Goal: Unclear

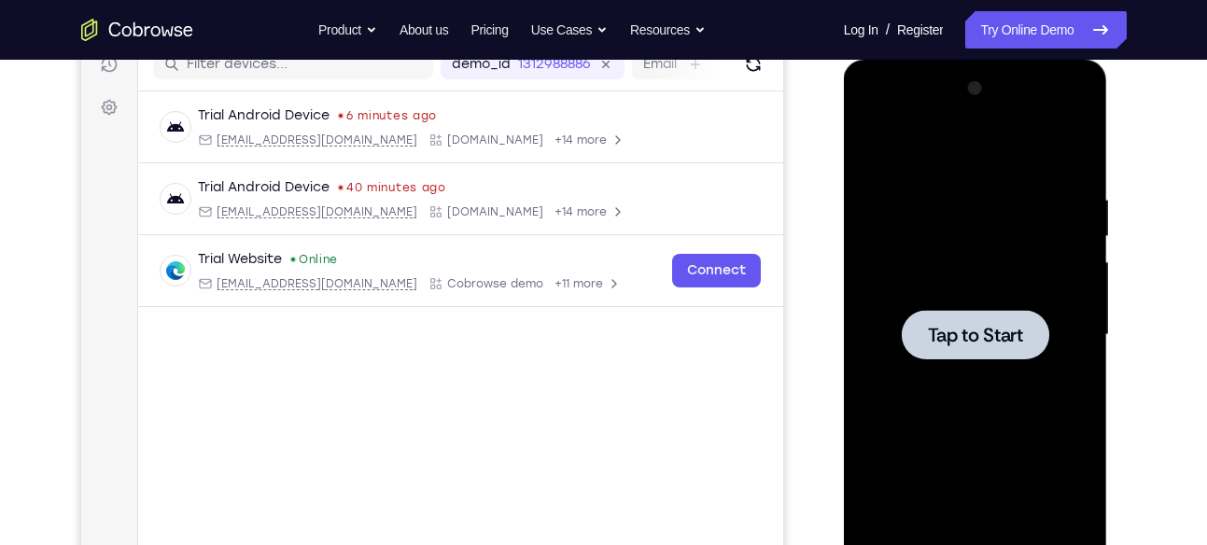
click at [986, 317] on div at bounding box center [976, 334] width 148 height 49
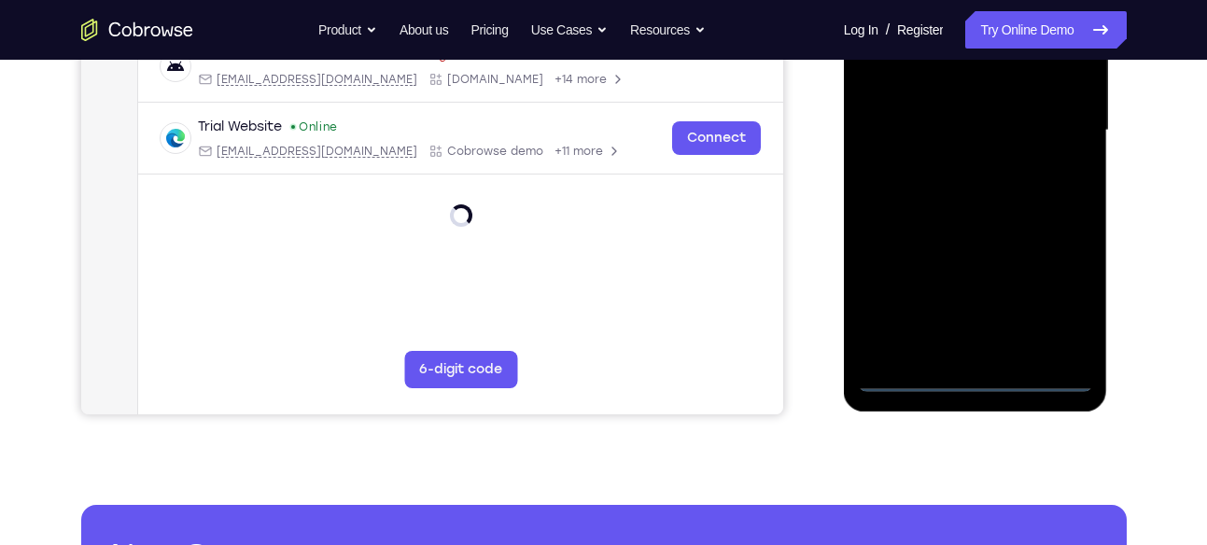
scroll to position [455, 0]
click at [978, 386] on div at bounding box center [975, 129] width 235 height 523
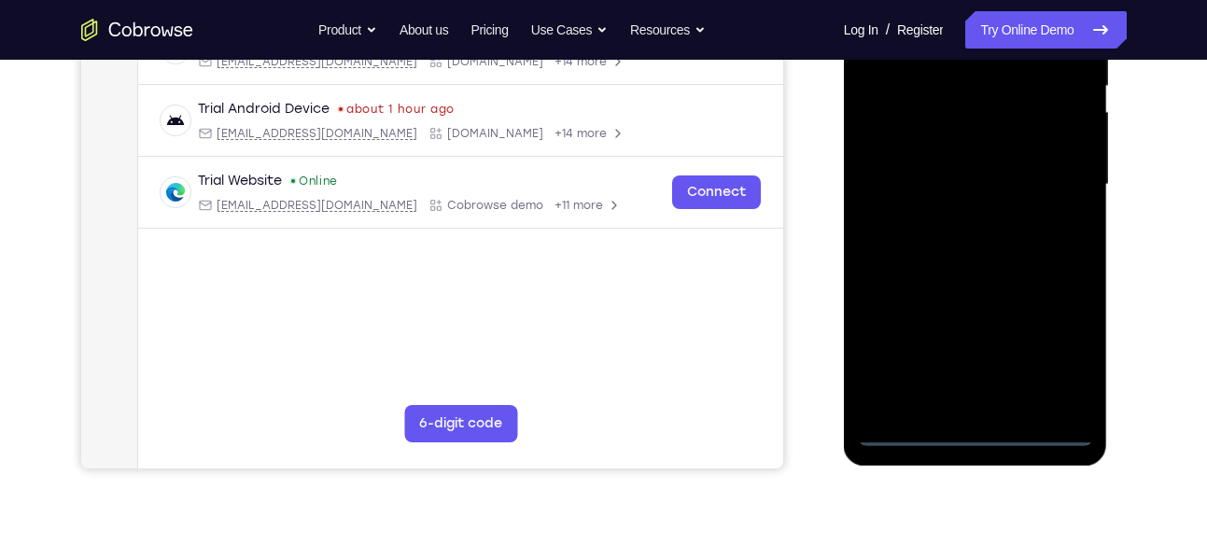
scroll to position [398, 0]
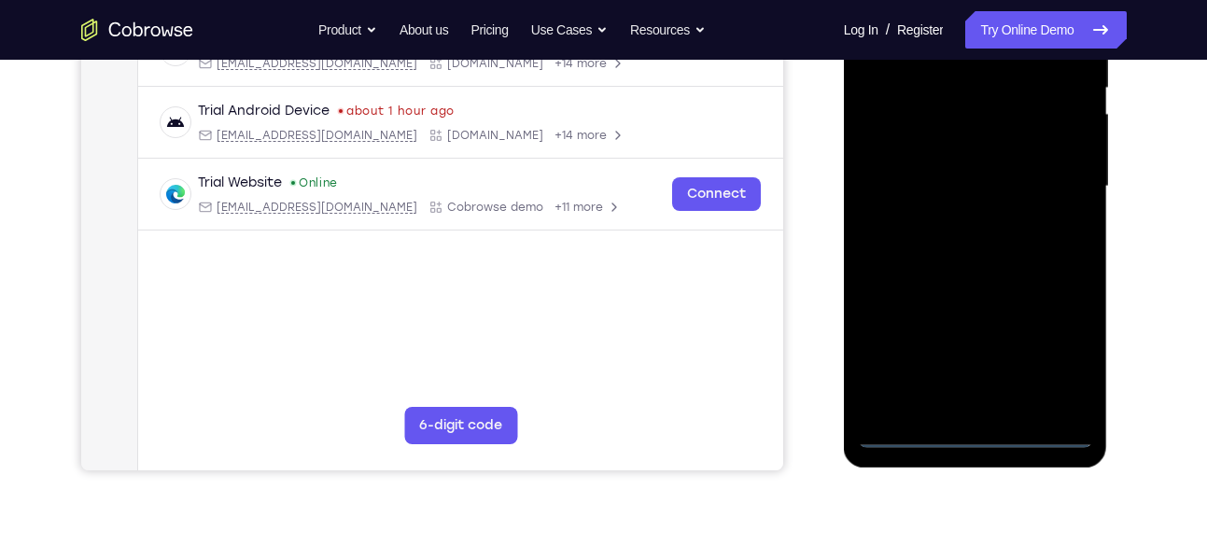
click at [1065, 351] on div at bounding box center [975, 186] width 235 height 523
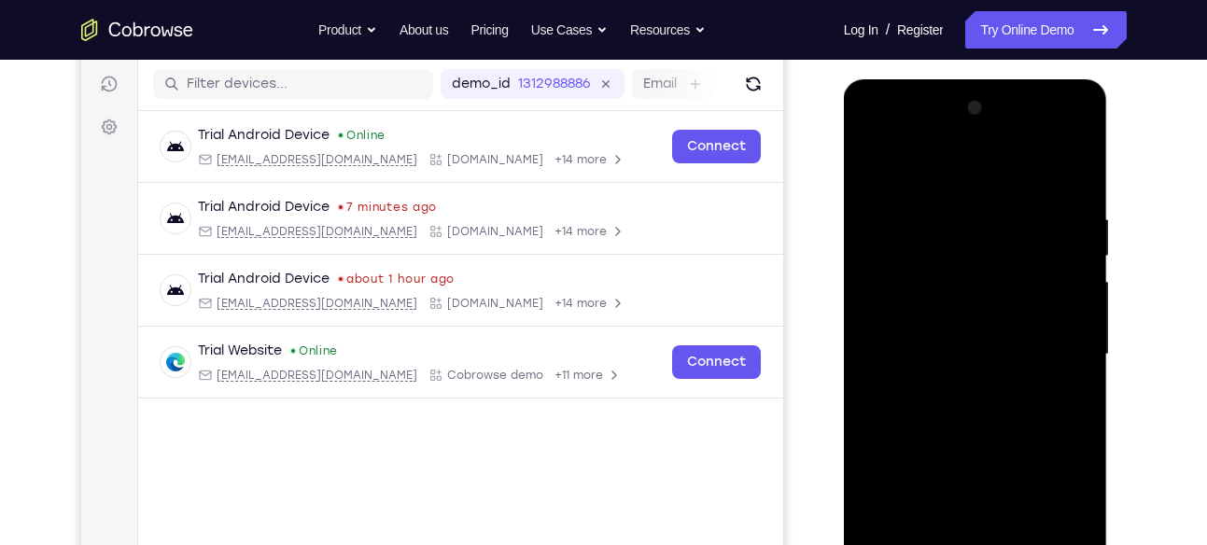
scroll to position [220, 0]
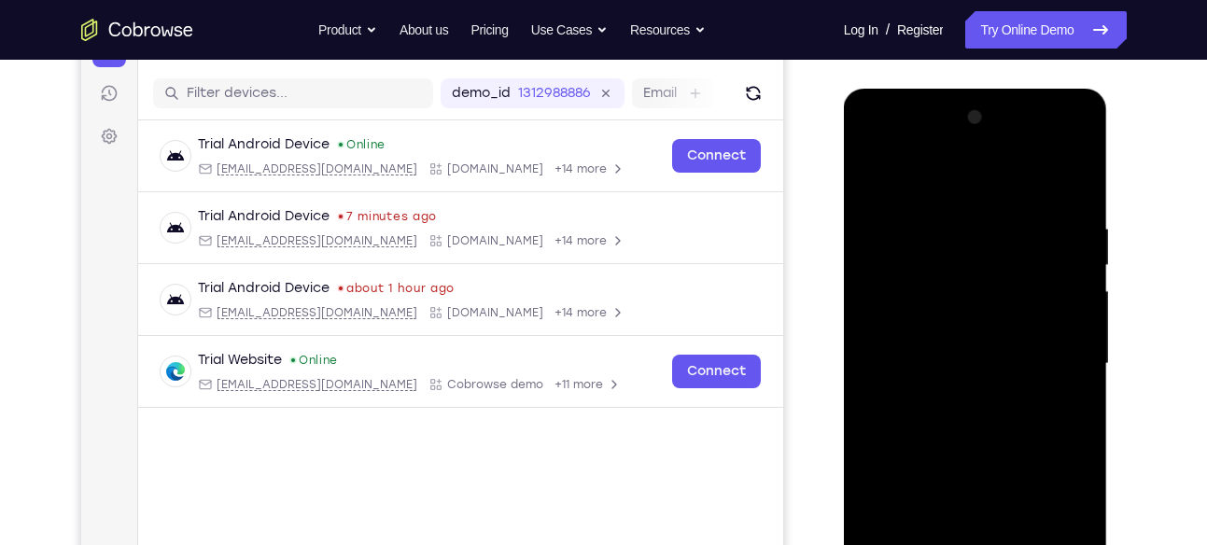
click at [881, 153] on div at bounding box center [975, 364] width 235 height 523
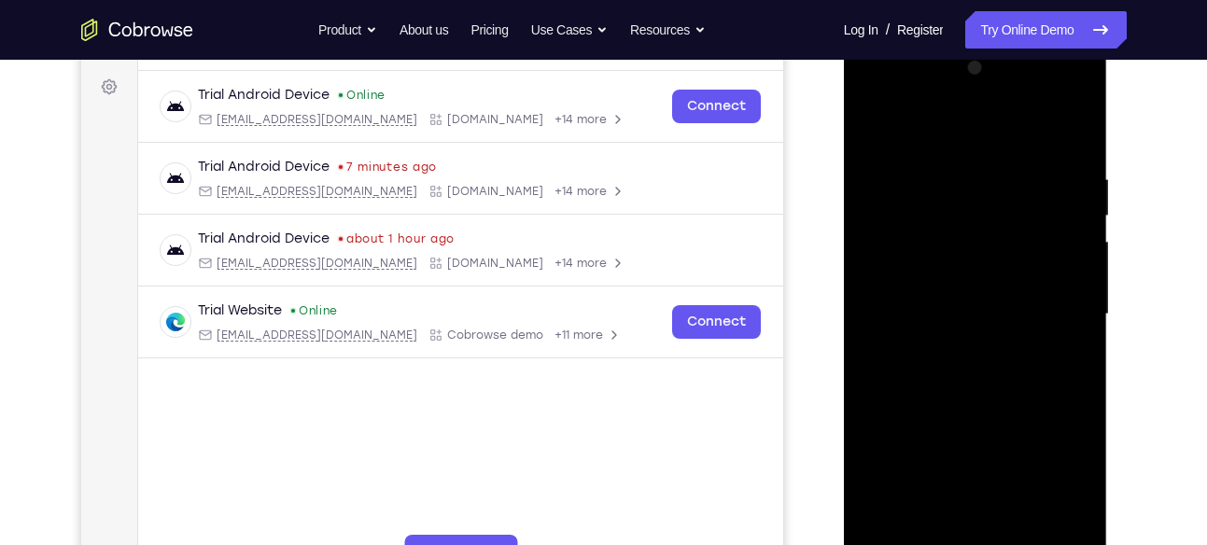
scroll to position [271, 0]
click at [901, 251] on div at bounding box center [975, 313] width 235 height 523
click at [934, 324] on div at bounding box center [975, 313] width 235 height 523
click at [974, 462] on div at bounding box center [975, 313] width 235 height 523
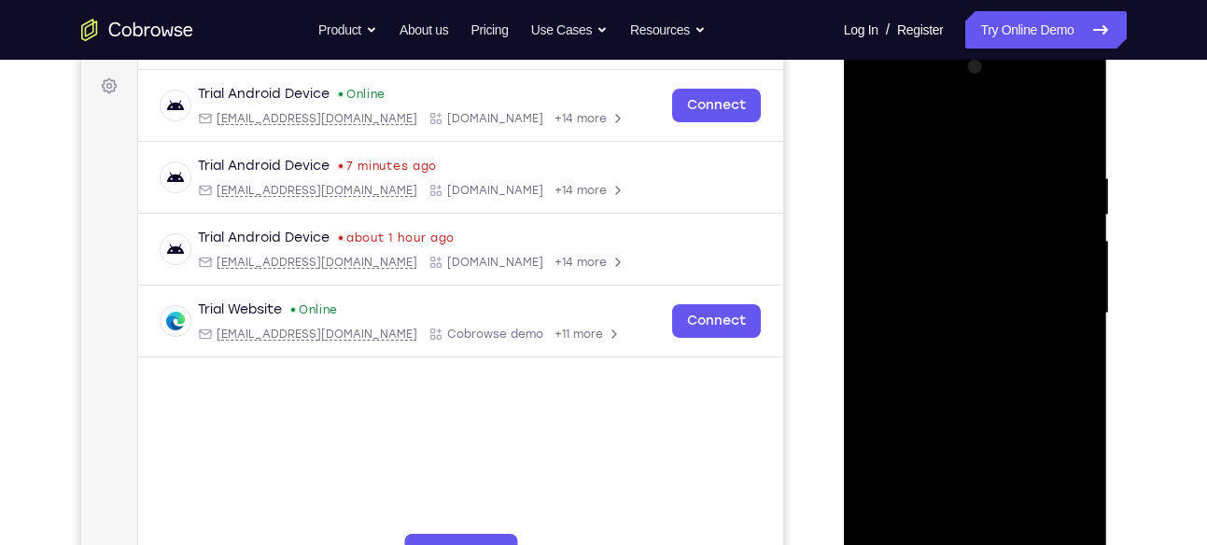
click at [926, 293] on div at bounding box center [975, 313] width 235 height 523
click at [1074, 495] on div at bounding box center [975, 313] width 235 height 523
click at [981, 463] on div at bounding box center [975, 313] width 235 height 523
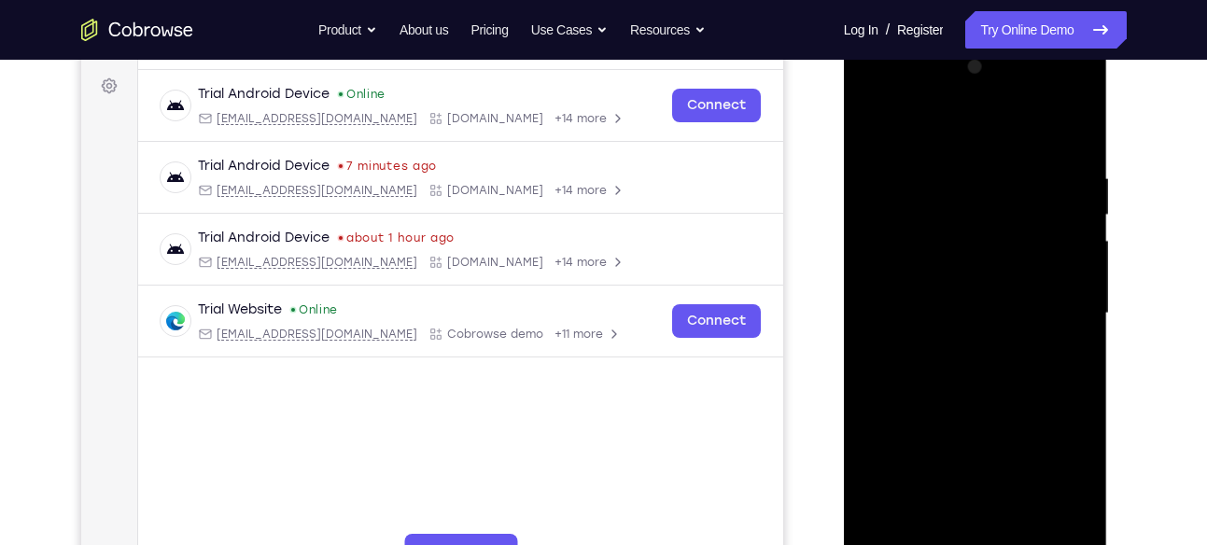
click at [981, 463] on div at bounding box center [975, 313] width 235 height 523
click at [976, 340] on div at bounding box center [975, 313] width 235 height 523
click at [1073, 132] on div at bounding box center [975, 313] width 235 height 523
click at [953, 416] on div at bounding box center [975, 313] width 235 height 523
click at [941, 282] on div at bounding box center [975, 313] width 235 height 523
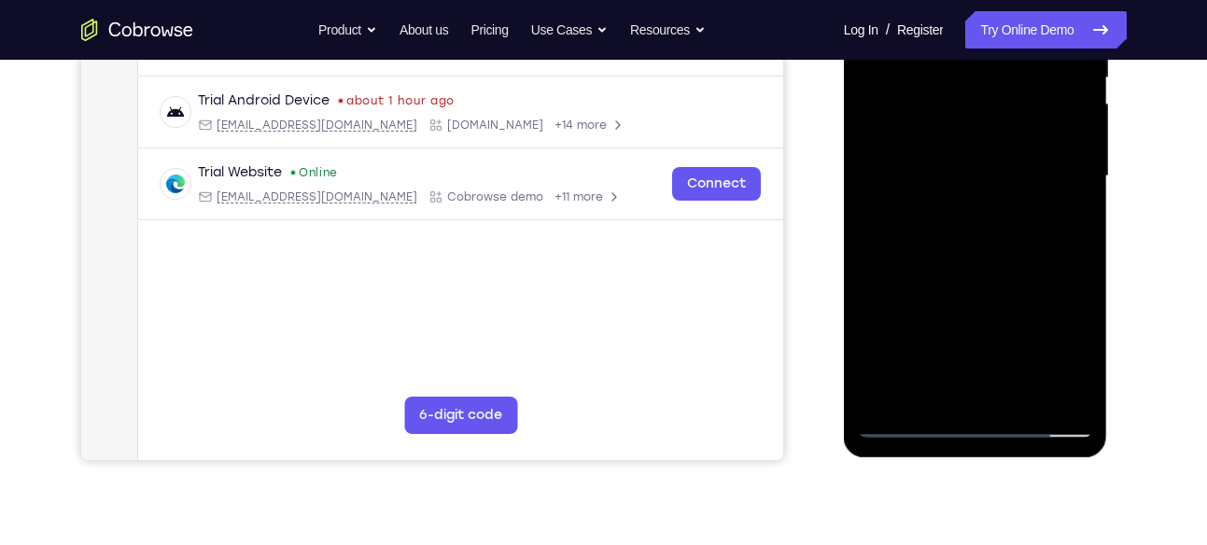
scroll to position [409, 0]
drag, startPoint x: 1001, startPoint y: 204, endPoint x: 1015, endPoint y: 164, distance: 41.6
click at [1015, 164] on div at bounding box center [975, 175] width 235 height 523
drag, startPoint x: 998, startPoint y: 330, endPoint x: 997, endPoint y: 207, distance: 122.3
click at [997, 207] on div at bounding box center [975, 175] width 235 height 523
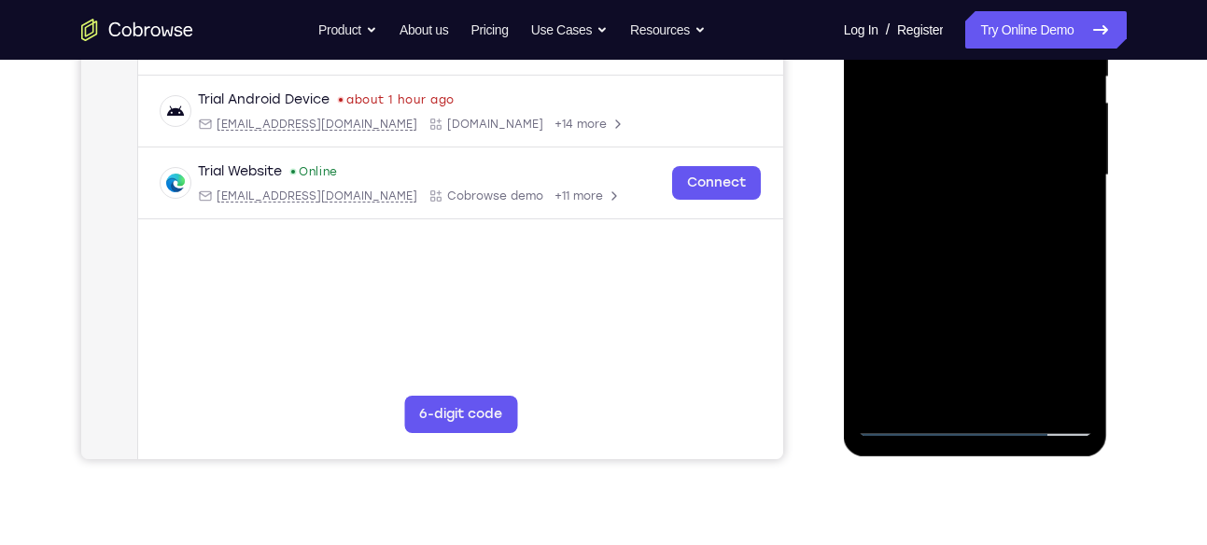
click at [996, 390] on div at bounding box center [975, 175] width 235 height 523
click at [922, 133] on div at bounding box center [975, 175] width 235 height 523
click at [967, 212] on div at bounding box center [975, 175] width 235 height 523
drag, startPoint x: 967, startPoint y: 212, endPoint x: 972, endPoint y: 335, distance: 123.3
click at [972, 335] on div at bounding box center [975, 175] width 235 height 523
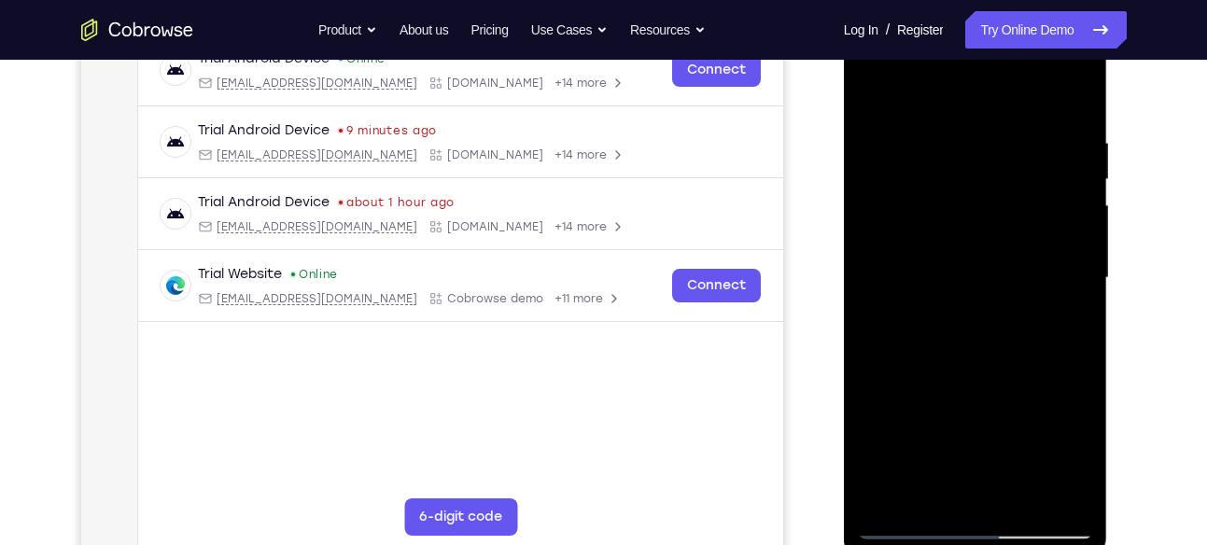
scroll to position [305, 0]
click at [977, 236] on div at bounding box center [975, 279] width 235 height 523
click at [1074, 301] on div at bounding box center [975, 279] width 235 height 523
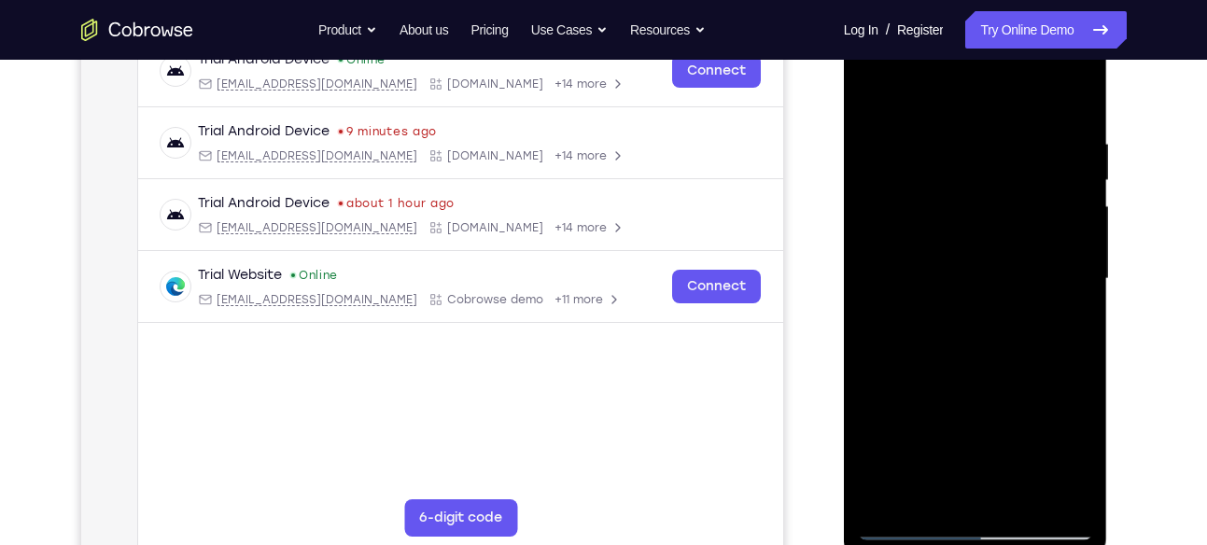
click at [1074, 301] on div at bounding box center [975, 279] width 235 height 523
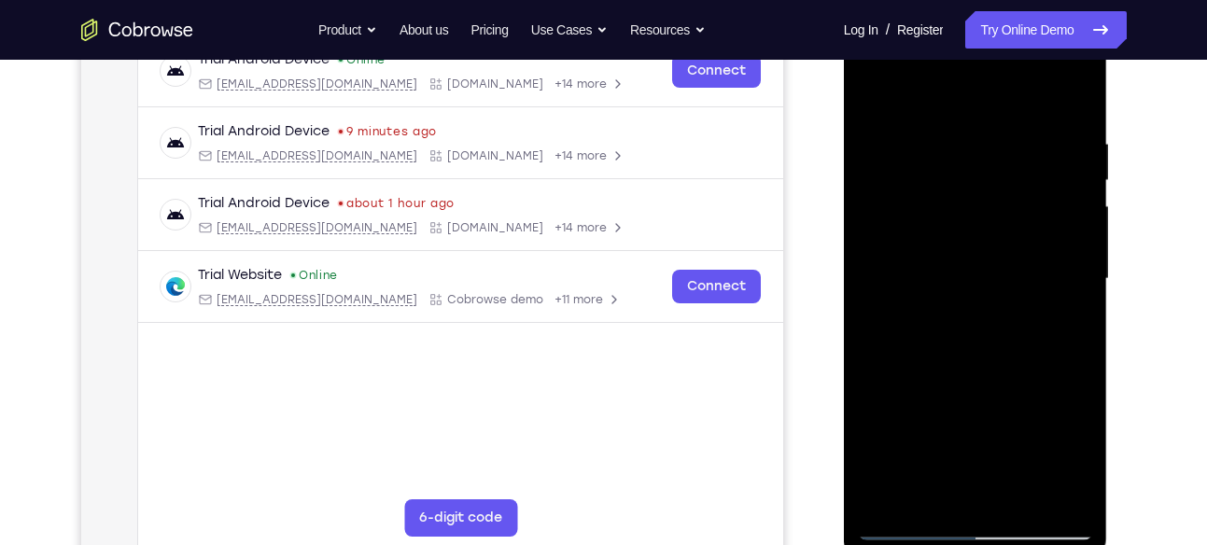
click at [1074, 301] on div at bounding box center [975, 279] width 235 height 523
click at [1074, 297] on div at bounding box center [975, 279] width 235 height 523
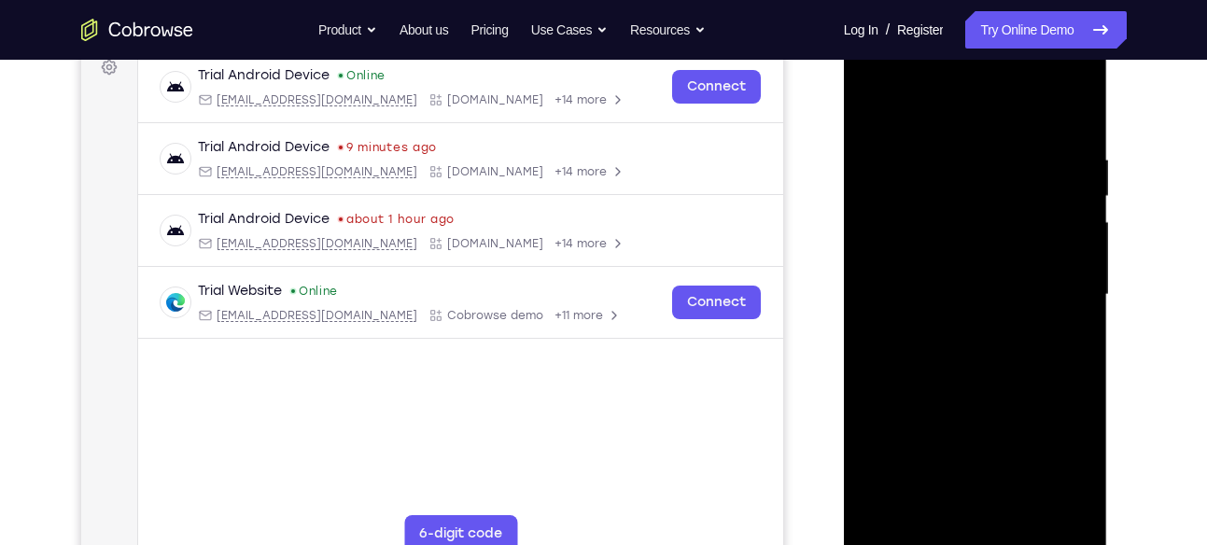
scroll to position [292, 0]
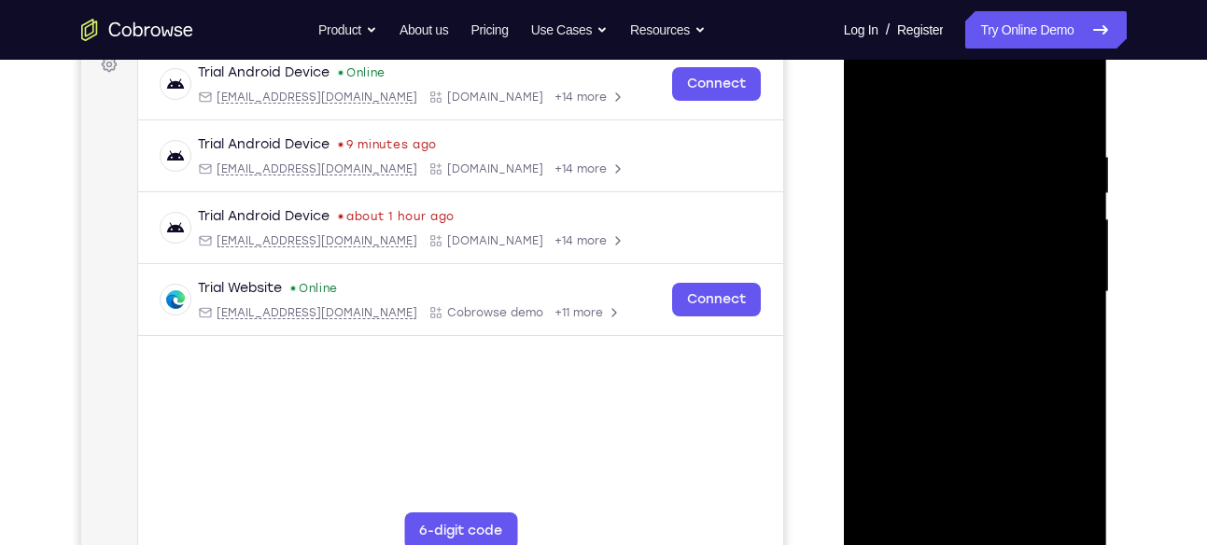
click at [1082, 309] on div at bounding box center [975, 292] width 235 height 523
click at [878, 311] on div at bounding box center [975, 292] width 235 height 523
click at [1050, 185] on div at bounding box center [975, 292] width 235 height 523
click at [880, 296] on div at bounding box center [975, 292] width 235 height 523
click at [1081, 301] on div at bounding box center [975, 292] width 235 height 523
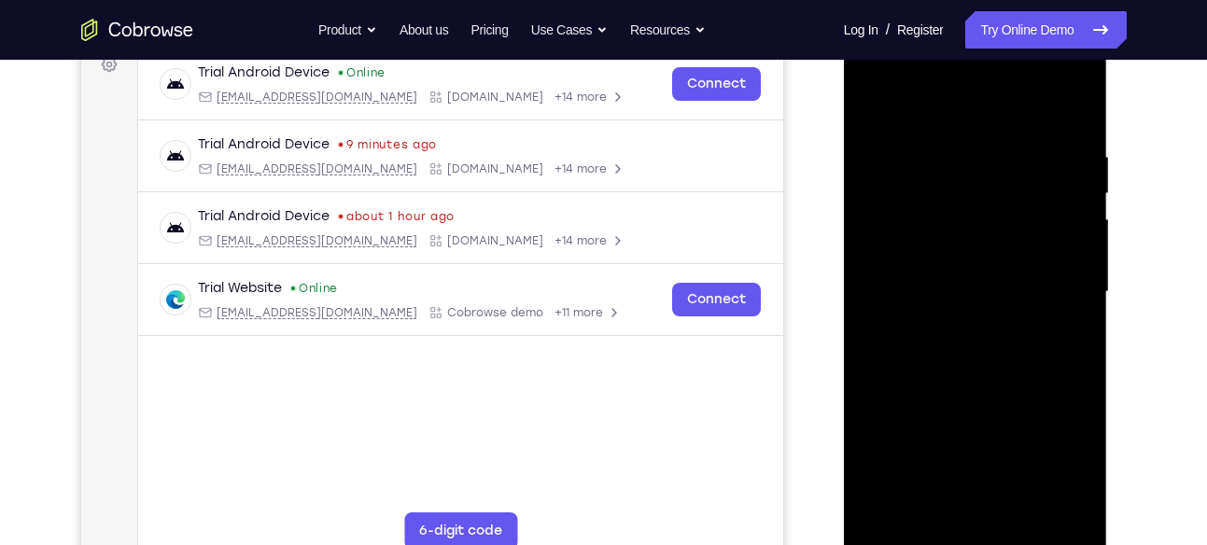
click at [1081, 301] on div at bounding box center [975, 292] width 235 height 523
click at [1085, 114] on div at bounding box center [975, 292] width 235 height 523
click at [1033, 133] on div at bounding box center [975, 292] width 235 height 523
click at [888, 104] on div at bounding box center [975, 292] width 235 height 523
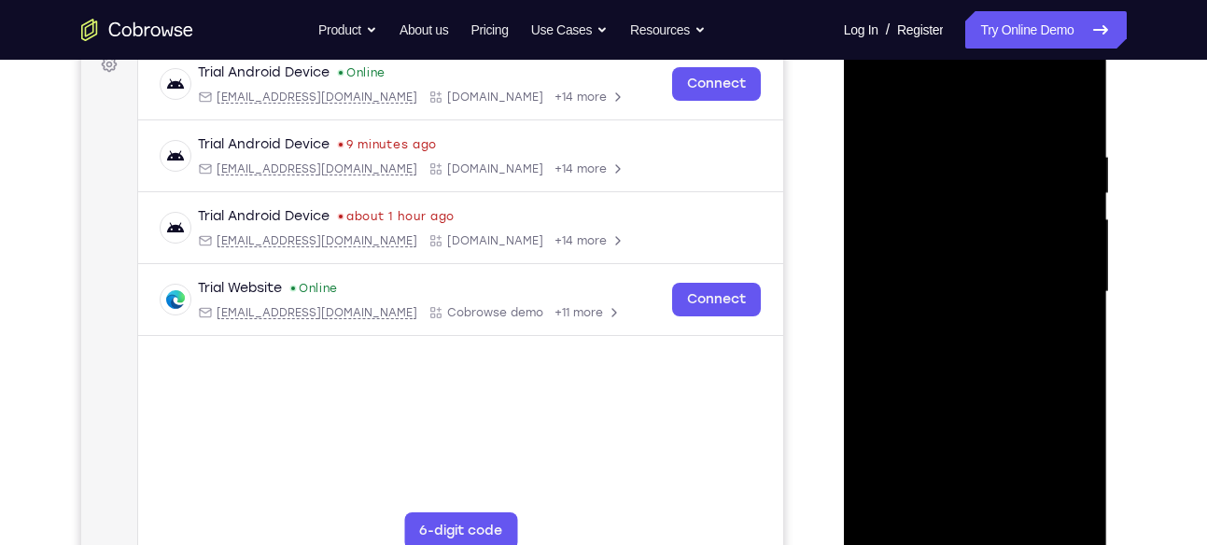
drag, startPoint x: 965, startPoint y: 164, endPoint x: 992, endPoint y: 463, distance: 300.0
click at [992, 463] on div at bounding box center [975, 292] width 235 height 523
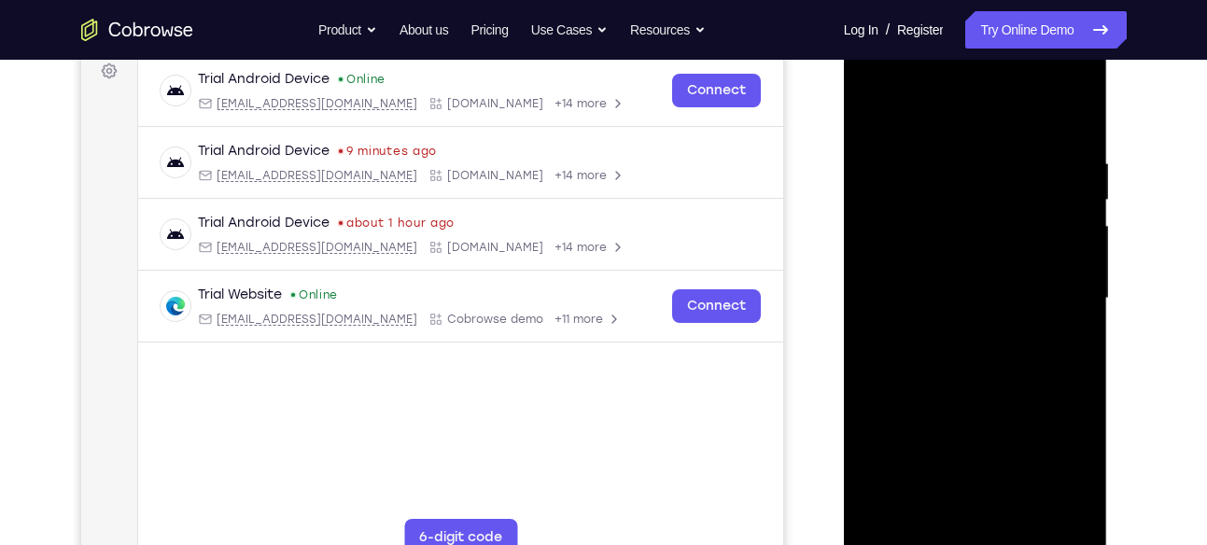
scroll to position [284, 0]
click at [921, 132] on div at bounding box center [975, 300] width 235 height 523
click at [871, 111] on div at bounding box center [975, 300] width 235 height 523
click at [877, 138] on div at bounding box center [975, 300] width 235 height 523
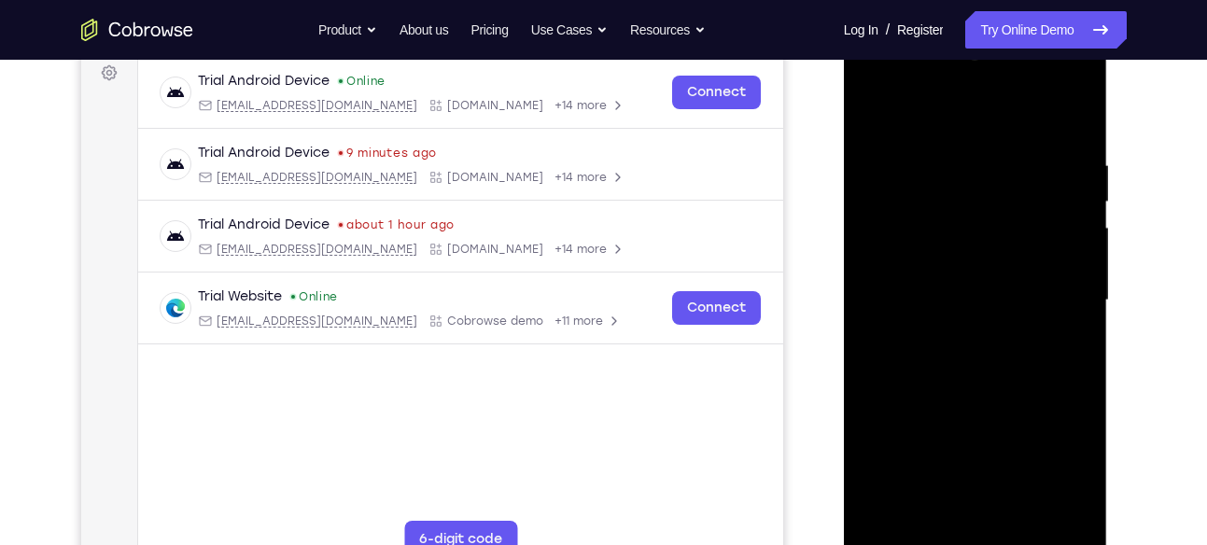
click at [886, 178] on div at bounding box center [975, 300] width 235 height 523
click at [862, 112] on div at bounding box center [975, 300] width 235 height 523
drag, startPoint x: 999, startPoint y: 305, endPoint x: 984, endPoint y: 182, distance: 124.2
click at [984, 182] on div at bounding box center [975, 300] width 235 height 523
drag, startPoint x: 1015, startPoint y: 332, endPoint x: 1012, endPoint y: 267, distance: 65.4
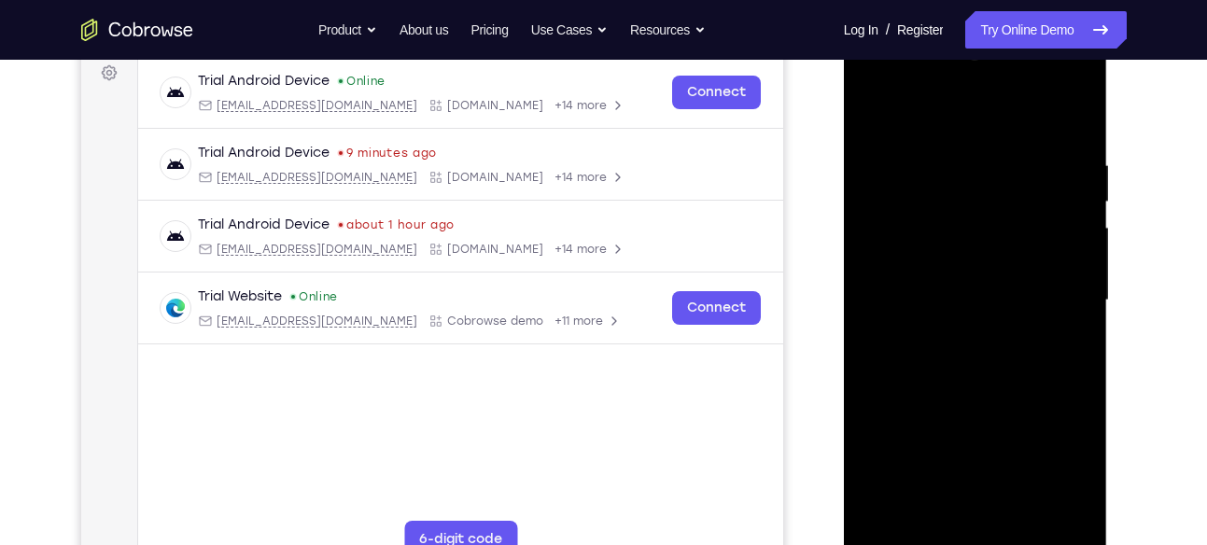
click at [1012, 267] on div at bounding box center [975, 300] width 235 height 523
drag, startPoint x: 1008, startPoint y: 343, endPoint x: 1002, endPoint y: 216, distance: 127.2
click at [1002, 216] on div at bounding box center [975, 300] width 235 height 523
drag, startPoint x: 1036, startPoint y: 407, endPoint x: 1019, endPoint y: 258, distance: 150.3
click at [1019, 258] on div at bounding box center [975, 300] width 235 height 523
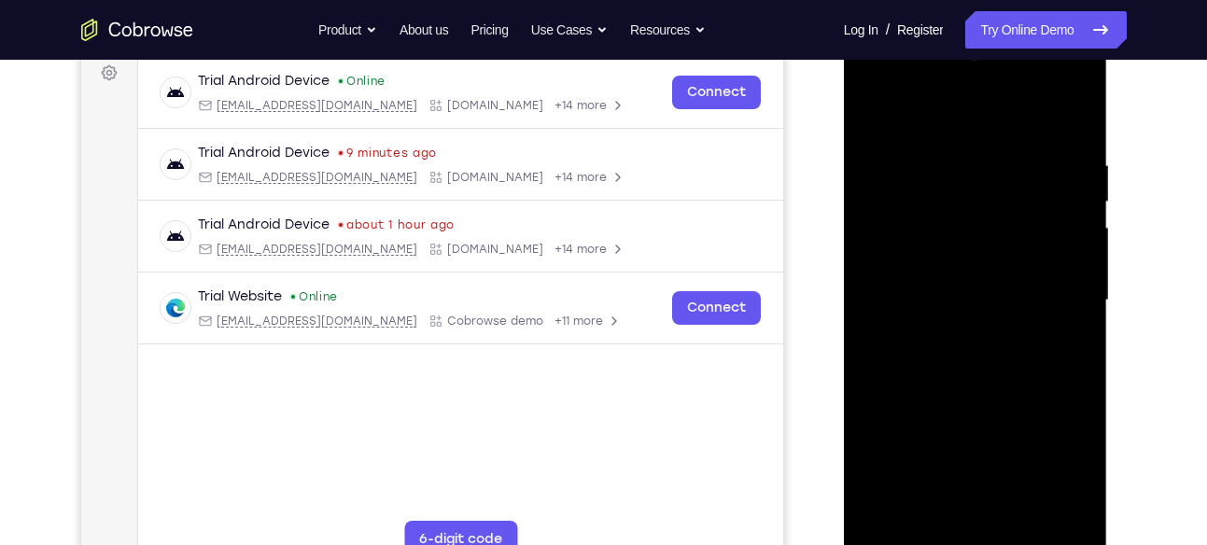
drag, startPoint x: 1061, startPoint y: 480, endPoint x: 1029, endPoint y: 301, distance: 182.1
click at [1029, 301] on div at bounding box center [975, 300] width 235 height 523
drag, startPoint x: 1034, startPoint y: 414, endPoint x: 1011, endPoint y: 233, distance: 182.5
click at [1011, 233] on div at bounding box center [975, 300] width 235 height 523
drag, startPoint x: 1054, startPoint y: 424, endPoint x: 1036, endPoint y: 298, distance: 127.4
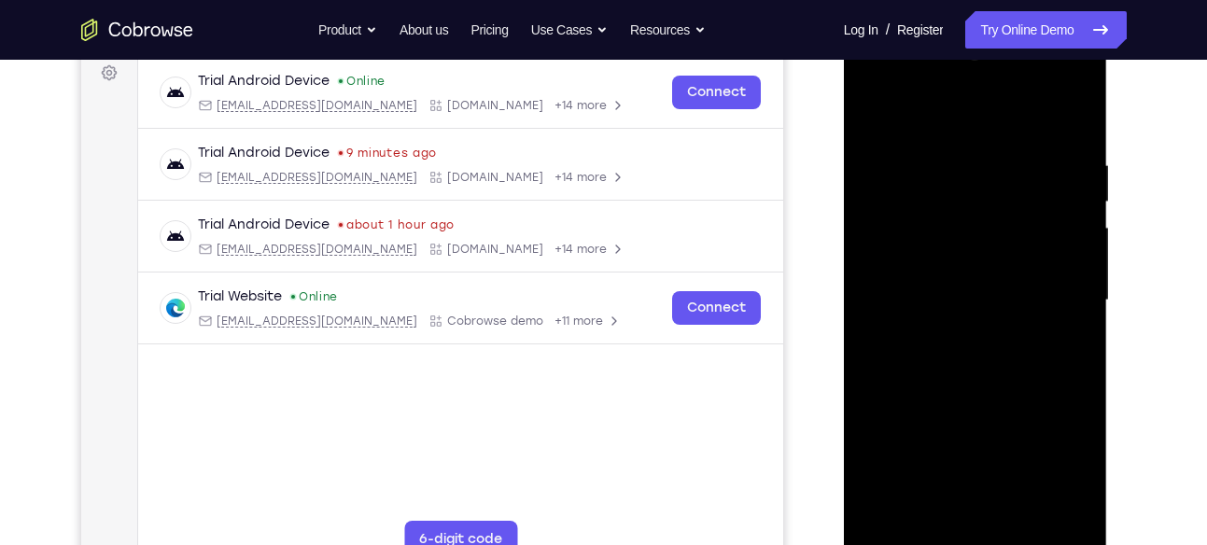
click at [1036, 298] on div at bounding box center [975, 300] width 235 height 523
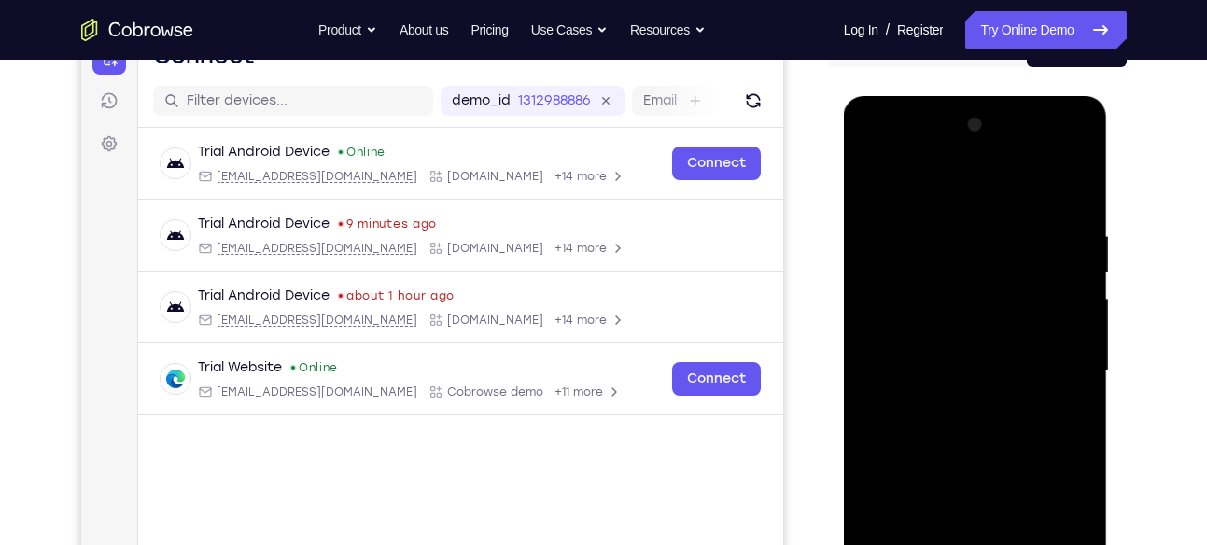
scroll to position [212, 0]
click at [925, 214] on div at bounding box center [975, 372] width 235 height 523
click at [936, 240] on div at bounding box center [975, 372] width 235 height 523
click at [907, 345] on div at bounding box center [975, 372] width 235 height 523
click at [867, 179] on div at bounding box center [975, 372] width 235 height 523
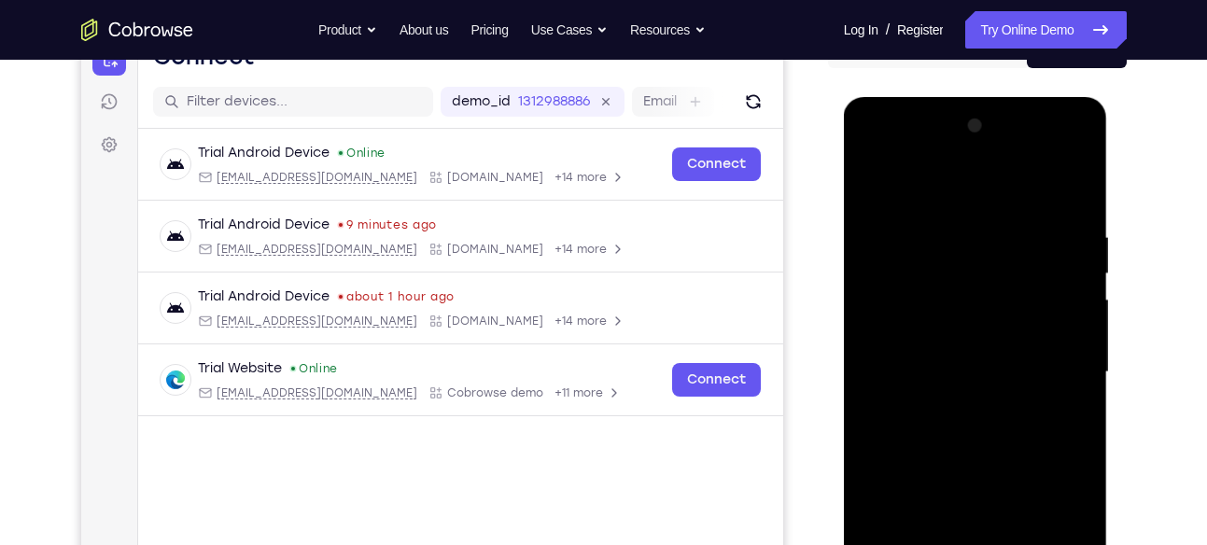
click at [867, 179] on div at bounding box center [975, 372] width 235 height 523
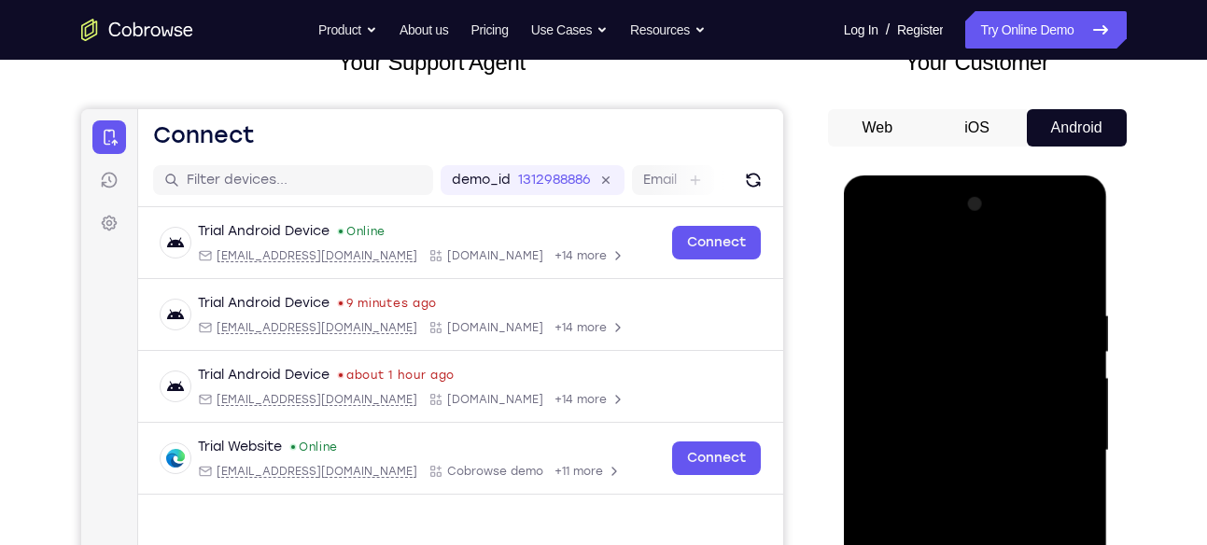
scroll to position [129, 0]
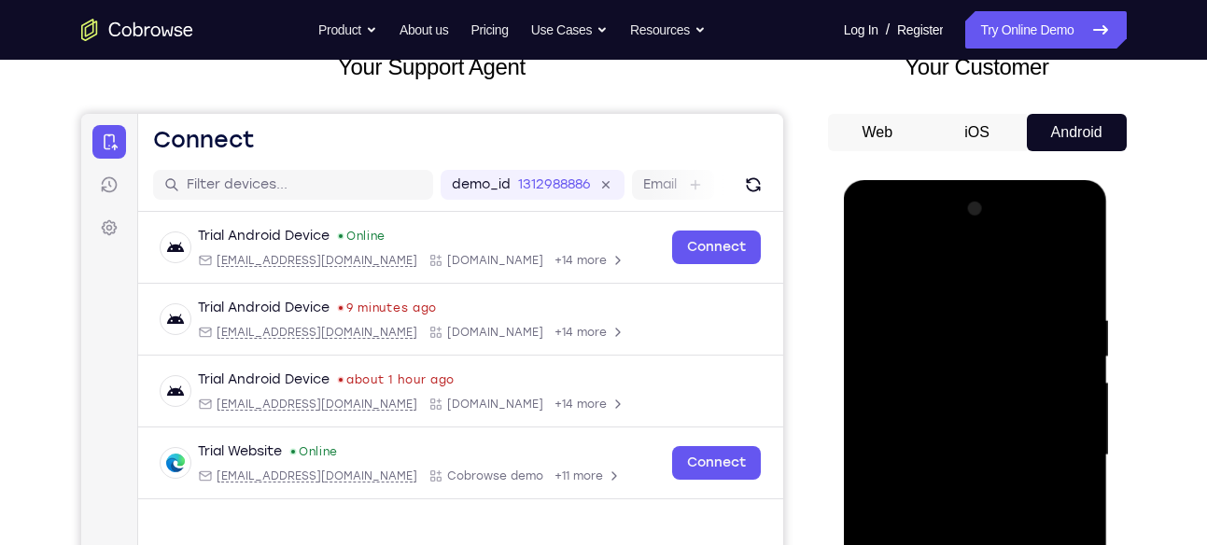
drag, startPoint x: 988, startPoint y: 295, endPoint x: 988, endPoint y: 426, distance: 130.7
click at [988, 426] on div at bounding box center [975, 455] width 235 height 523
click at [993, 385] on div at bounding box center [975, 455] width 235 height 523
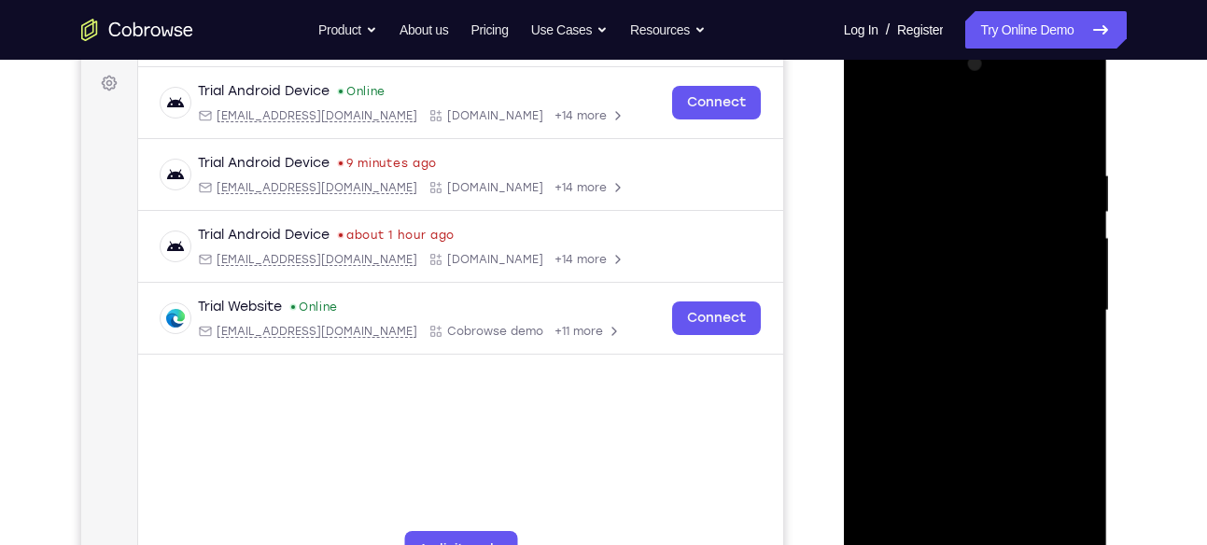
scroll to position [282, 0]
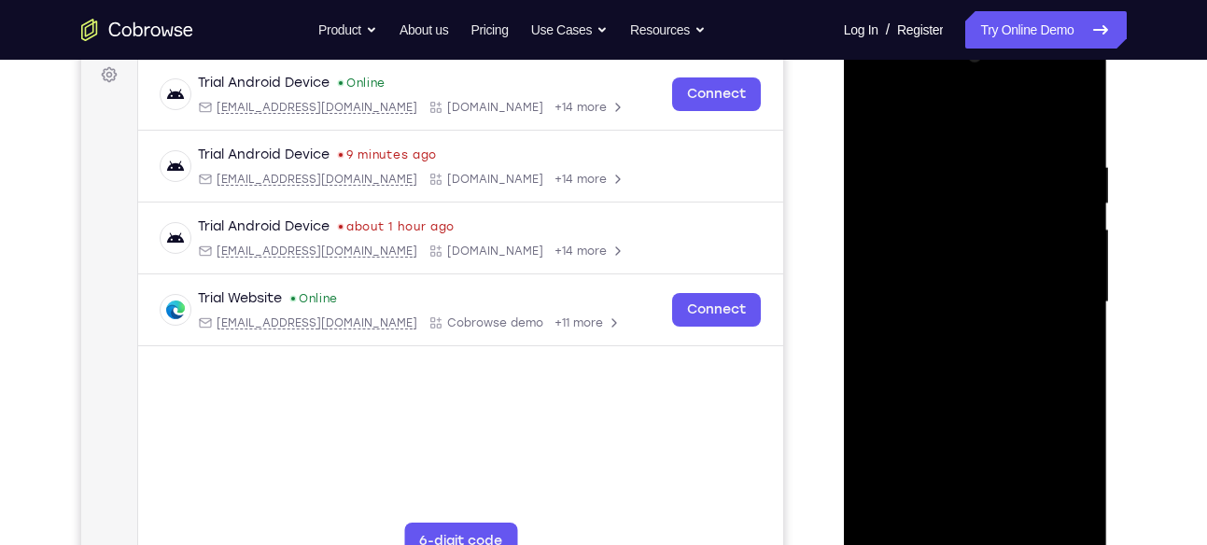
click at [1003, 360] on div at bounding box center [975, 302] width 235 height 523
click at [867, 107] on div at bounding box center [975, 302] width 235 height 523
drag, startPoint x: 1016, startPoint y: 300, endPoint x: 989, endPoint y: 106, distance: 196.1
click at [989, 106] on div at bounding box center [975, 302] width 235 height 523
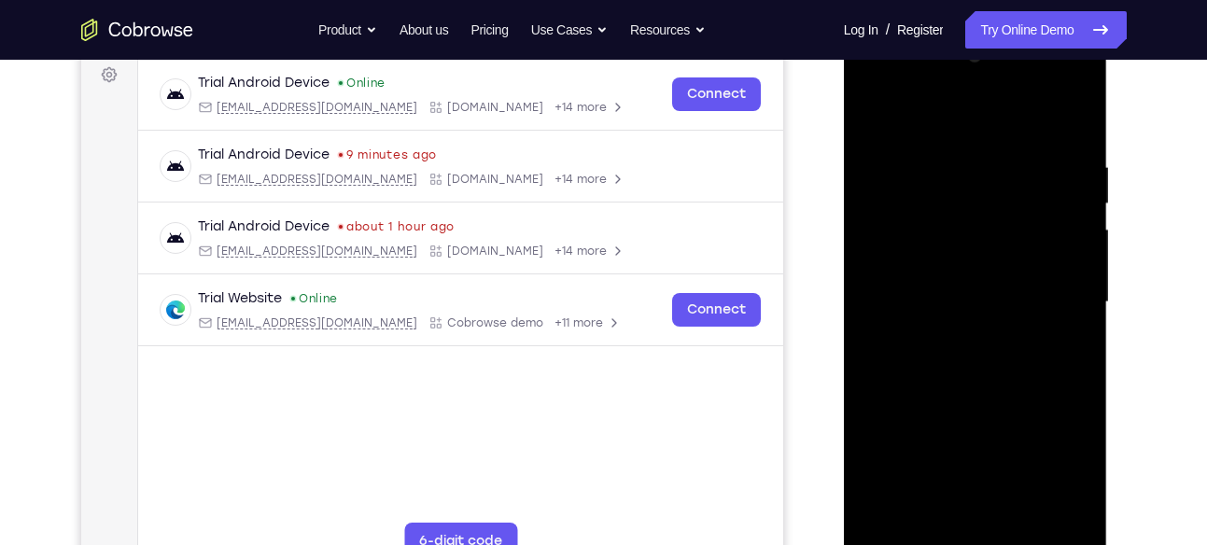
drag, startPoint x: 1019, startPoint y: 406, endPoint x: 1022, endPoint y: 146, distance: 260.5
click at [1022, 146] on div at bounding box center [975, 302] width 235 height 523
drag, startPoint x: 1006, startPoint y: 374, endPoint x: 989, endPoint y: 160, distance: 215.4
click at [989, 160] on div at bounding box center [975, 302] width 235 height 523
drag, startPoint x: 1035, startPoint y: 361, endPoint x: 1011, endPoint y: 196, distance: 166.9
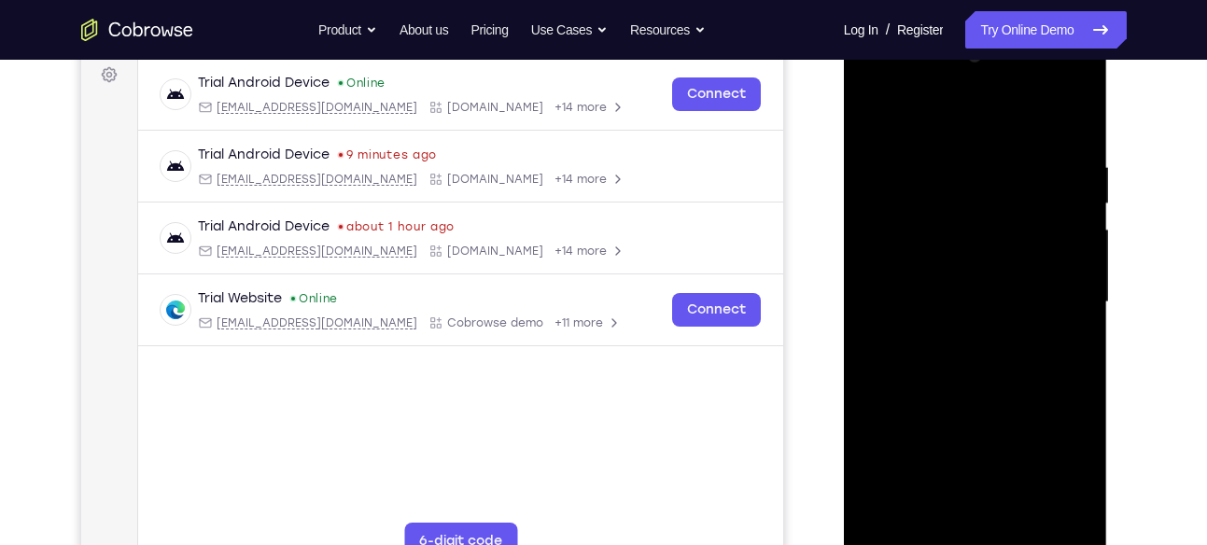
drag, startPoint x: 167, startPoint y: 169, endPoint x: 1121, endPoint y: 348, distance: 971.0
click at [1121, 348] on div at bounding box center [977, 300] width 299 height 574
drag, startPoint x: 1022, startPoint y: 371, endPoint x: 996, endPoint y: 131, distance: 241.3
click at [996, 131] on div at bounding box center [975, 302] width 235 height 523
drag, startPoint x: 1019, startPoint y: 228, endPoint x: 1036, endPoint y: 444, distance: 217.4
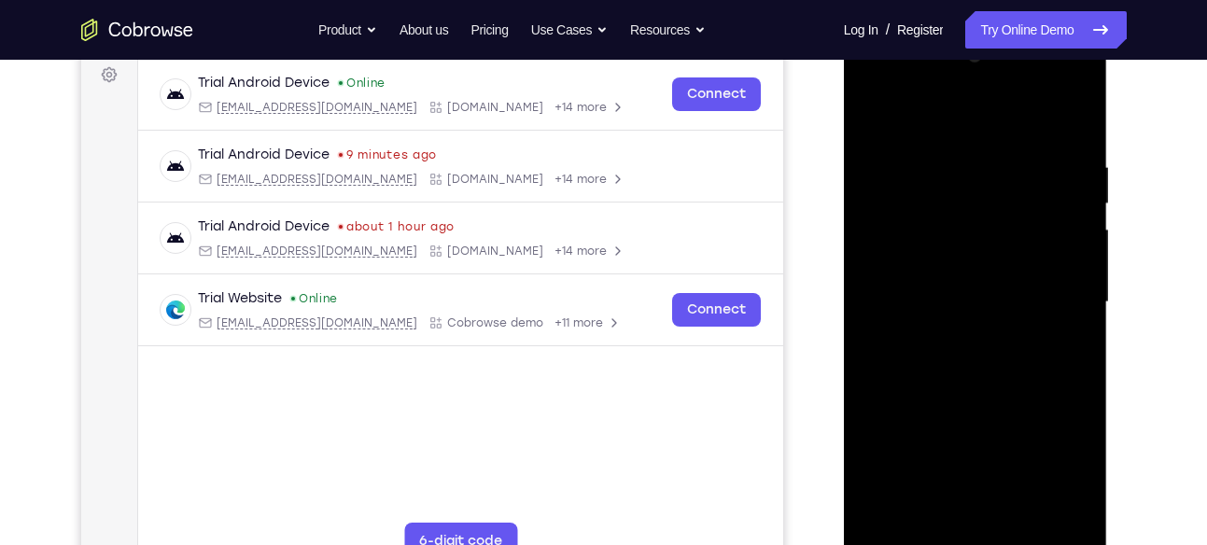
click at [1036, 444] on div at bounding box center [975, 302] width 235 height 523
drag, startPoint x: 1011, startPoint y: 357, endPoint x: 998, endPoint y: 174, distance: 183.5
click at [998, 174] on div at bounding box center [975, 302] width 235 height 523
drag, startPoint x: 1018, startPoint y: 361, endPoint x: 1000, endPoint y: 172, distance: 190.4
click at [1000, 172] on div at bounding box center [975, 302] width 235 height 523
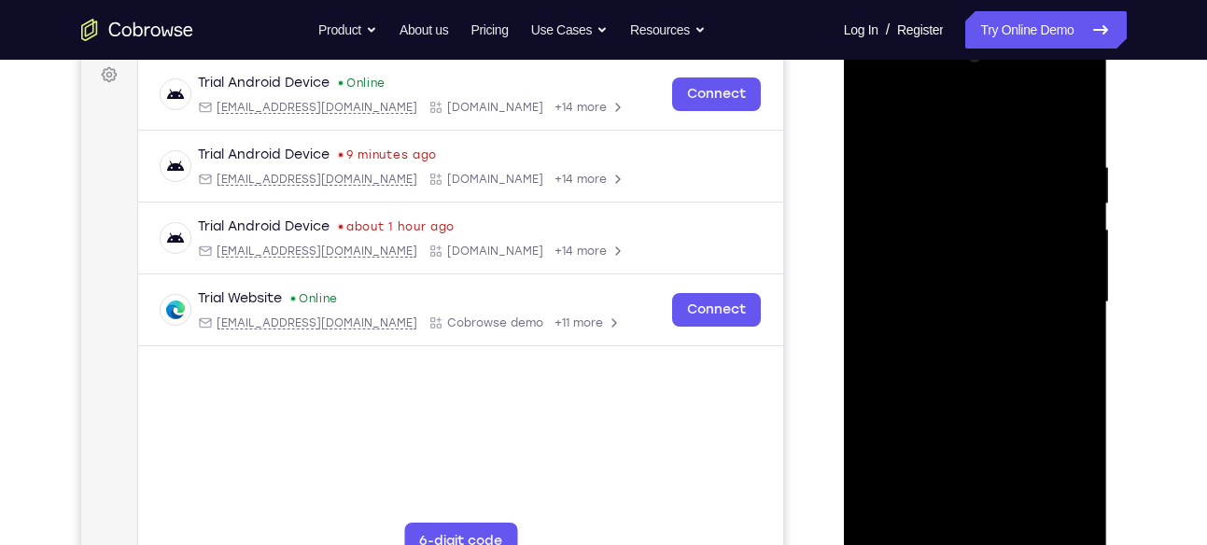
drag, startPoint x: 1026, startPoint y: 445, endPoint x: 1006, endPoint y: 177, distance: 268.8
click at [1006, 177] on div at bounding box center [975, 302] width 235 height 523
click at [1008, 200] on div at bounding box center [975, 302] width 235 height 523
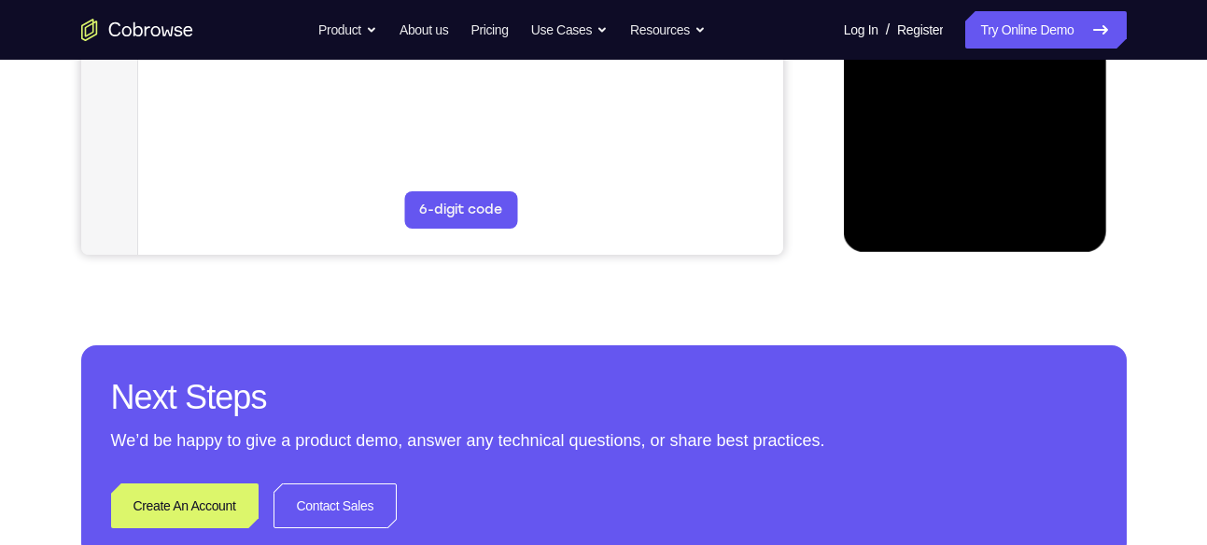
scroll to position [0, 0]
